Goal: Information Seeking & Learning: Learn about a topic

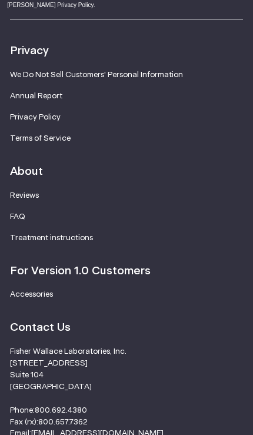
scroll to position [1810, 0]
click at [15, 216] on link "FAQ" at bounding box center [17, 216] width 15 height 8
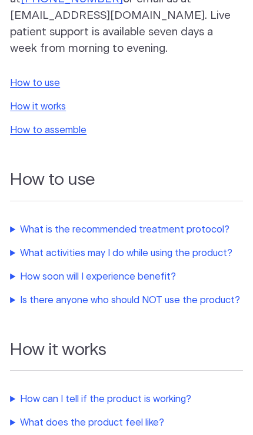
scroll to position [177, 0]
click at [211, 254] on summary "What activities may I do while using the product?" at bounding box center [126, 253] width 233 height 14
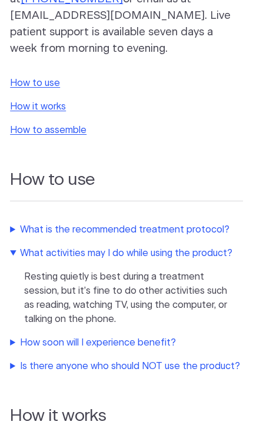
click at [30, 229] on summary "What is the recommended treatment protocol?" at bounding box center [126, 230] width 233 height 14
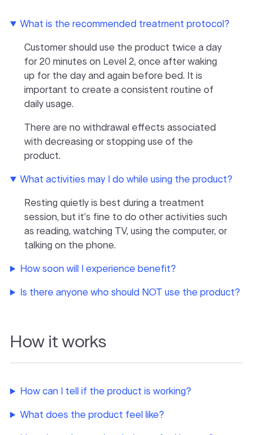
scroll to position [381, 0]
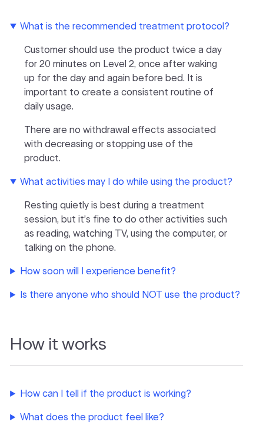
click at [161, 270] on summary "How soon will I experience benefit?" at bounding box center [126, 271] width 233 height 14
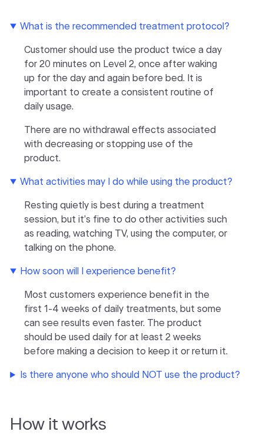
click at [174, 377] on summary "Is there anyone who should NOT use the product?" at bounding box center [126, 375] width 233 height 14
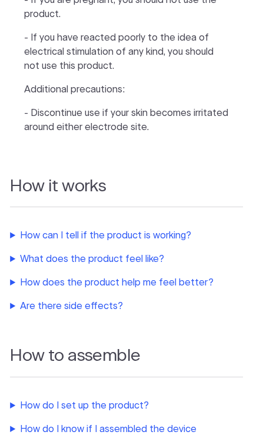
scroll to position [996, 0]
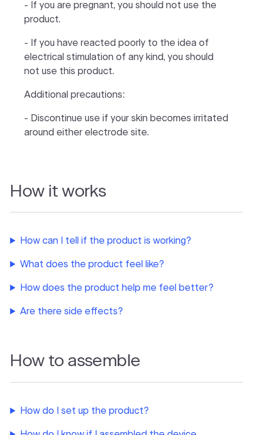
click at [177, 246] on summary "How can I tell if the product is working?" at bounding box center [126, 241] width 233 height 14
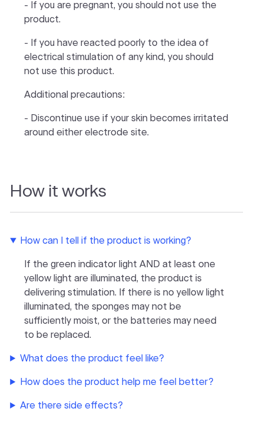
click at [148, 357] on summary "What does the product feel like?" at bounding box center [126, 359] width 233 height 14
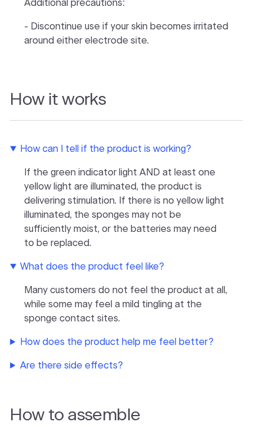
scroll to position [1089, 0]
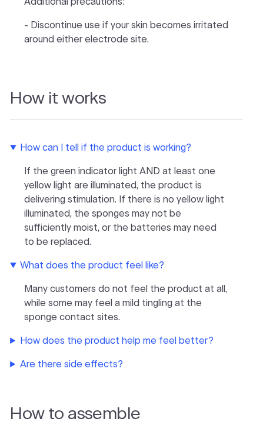
click at [170, 345] on summary "How does the product help me feel better?" at bounding box center [126, 341] width 233 height 14
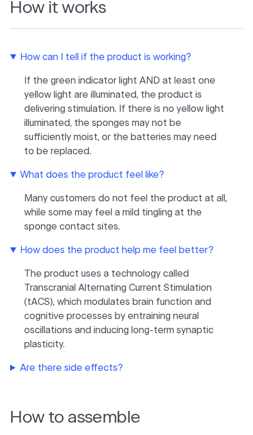
scroll to position [1182, 0]
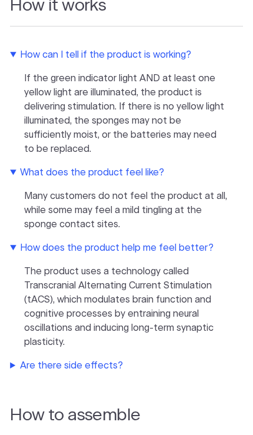
click at [111, 365] on summary "Are there side effects?" at bounding box center [126, 366] width 233 height 14
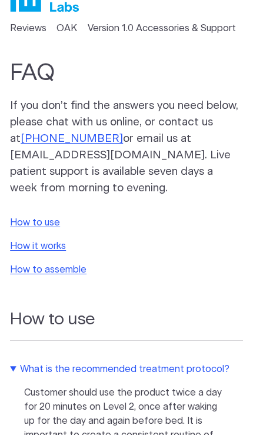
scroll to position [0, 0]
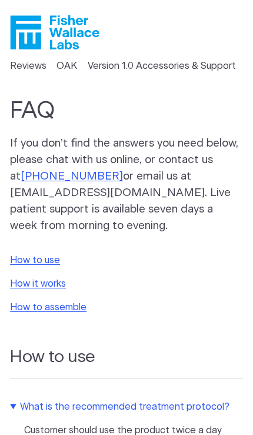
click at [48, 259] on link "How to use" at bounding box center [35, 260] width 50 height 9
click at [59, 280] on link "How it works" at bounding box center [38, 283] width 56 height 9
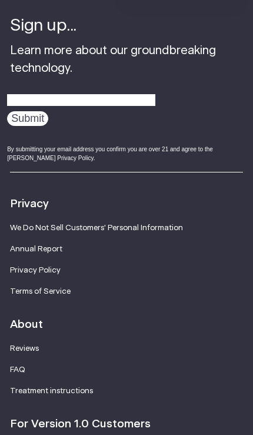
scroll to position [2542, 0]
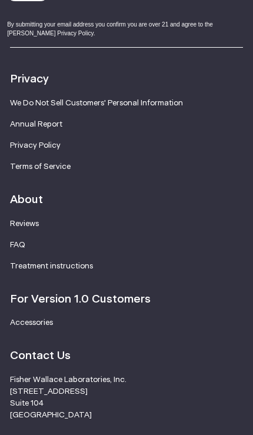
click at [111, 294] on strong "For Version 1.0 Customers" at bounding box center [80, 299] width 141 height 11
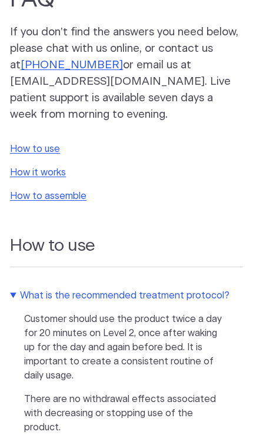
scroll to position [0, 0]
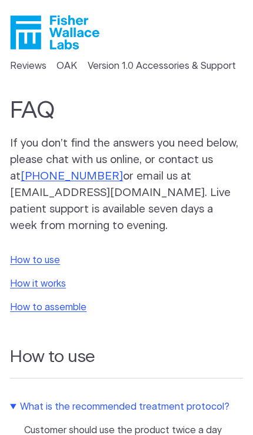
click at [57, 62] on link "OAK" at bounding box center [67, 66] width 21 height 14
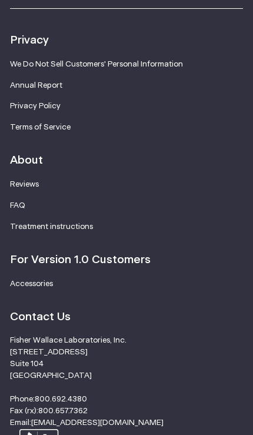
scroll to position [2541, 0]
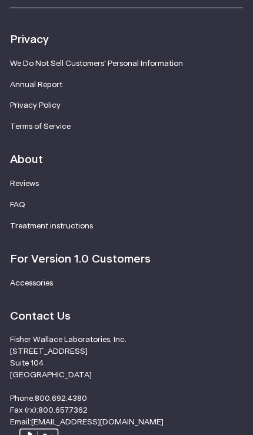
click at [19, 201] on link "FAQ" at bounding box center [17, 205] width 15 height 8
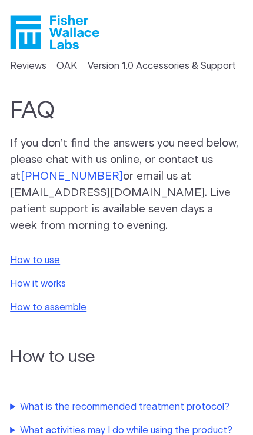
click at [22, 24] on icon "Fisher Wallace" at bounding box center [55, 32] width 90 height 34
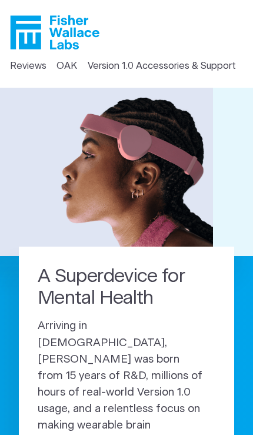
click at [80, 36] on icon "Fisher Wallace" at bounding box center [59, 32] width 81 height 34
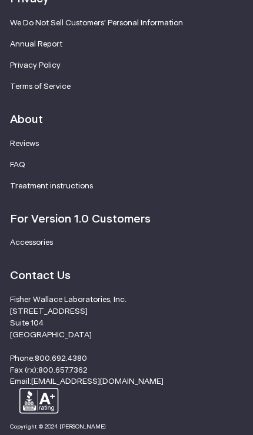
scroll to position [3630, 0]
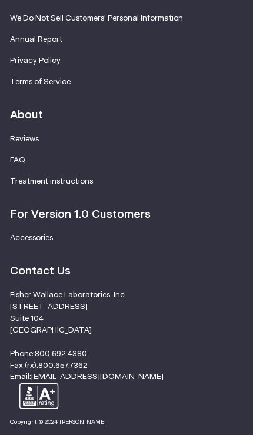
click at [36, 207] on li "For Version 1.0 Customers" at bounding box center [126, 215] width 233 height 17
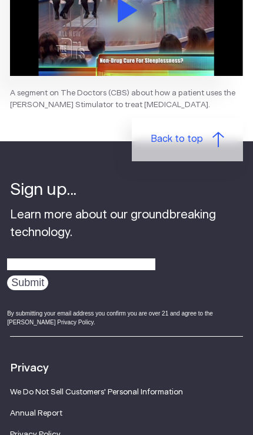
scroll to position [3200, 0]
